Goal: Find contact information: Find contact information

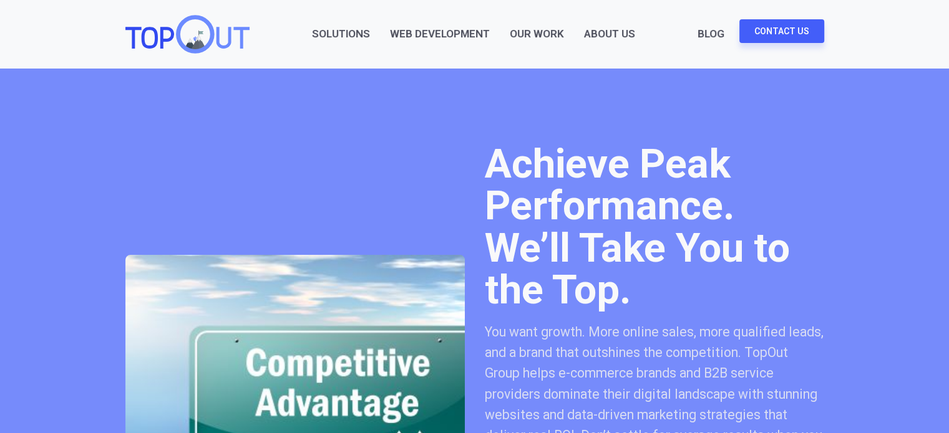
click at [768, 27] on link "Contact Us" at bounding box center [781, 31] width 85 height 24
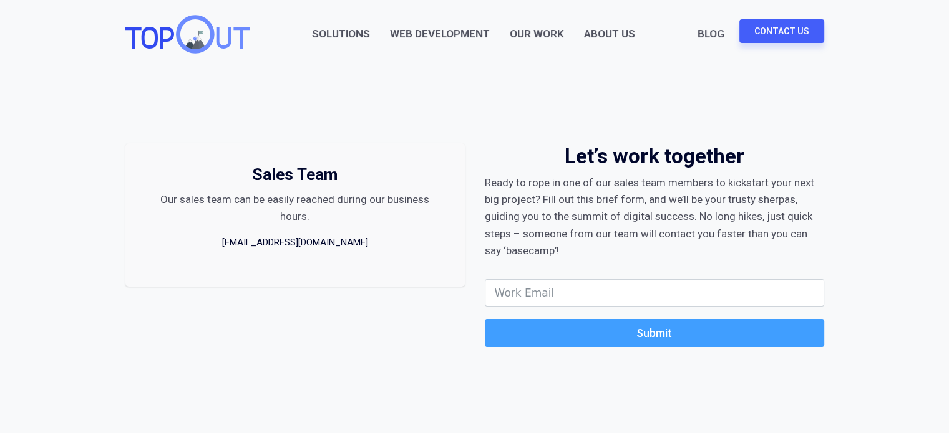
click at [757, 31] on link "Contact Us" at bounding box center [781, 31] width 85 height 24
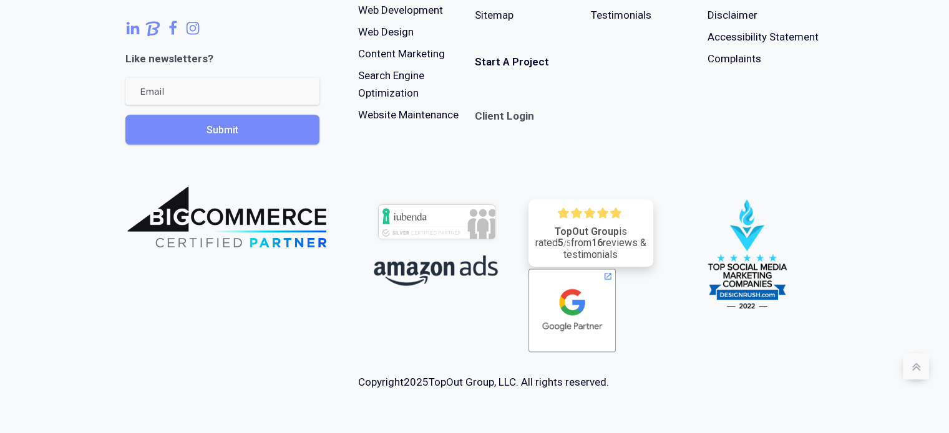
scroll to position [1163, 0]
